Goal: Task Accomplishment & Management: Use online tool/utility

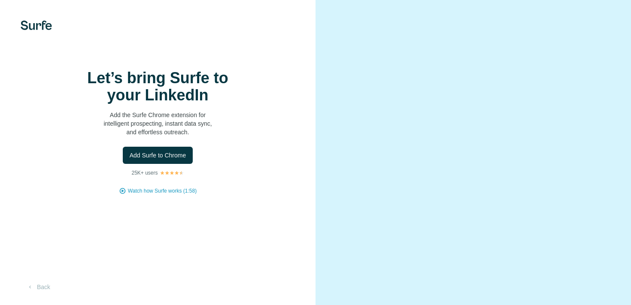
click at [170, 160] on span "Add Surfe to Chrome" at bounding box center [158, 155] width 57 height 9
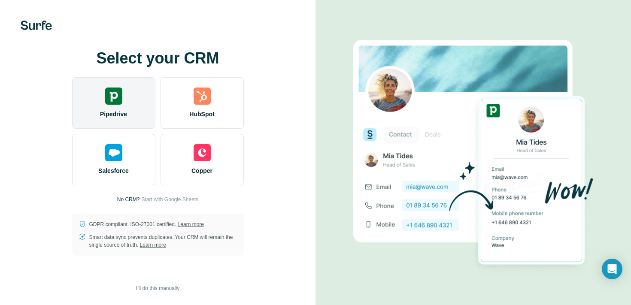
click at [129, 114] on div "Pipedrive" at bounding box center [113, 103] width 83 height 52
